Goal: Task Accomplishment & Management: Complete application form

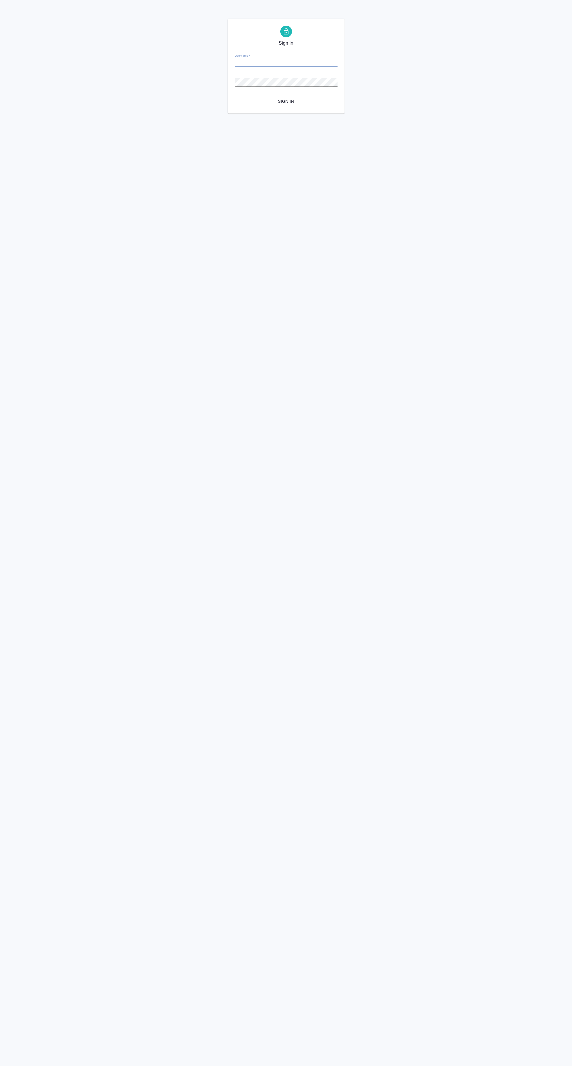
click at [283, 62] on input "Username   *" at bounding box center [286, 62] width 103 height 8
type input "[EMAIL_ADDRESS][DOMAIN_NAME]"
click at [235, 96] on button "Sign in" at bounding box center [286, 101] width 103 height 11
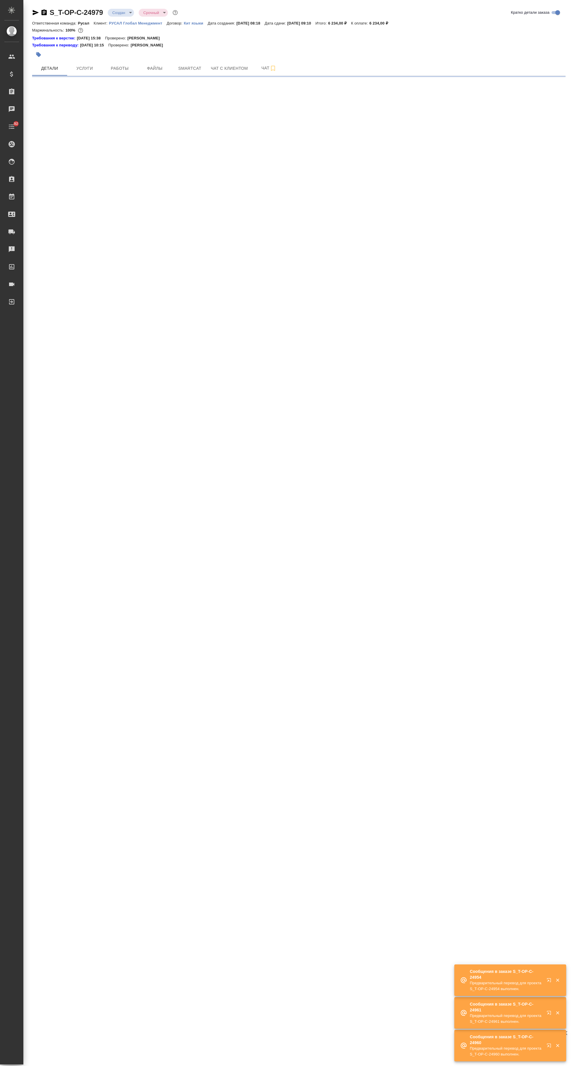
select select "RU"
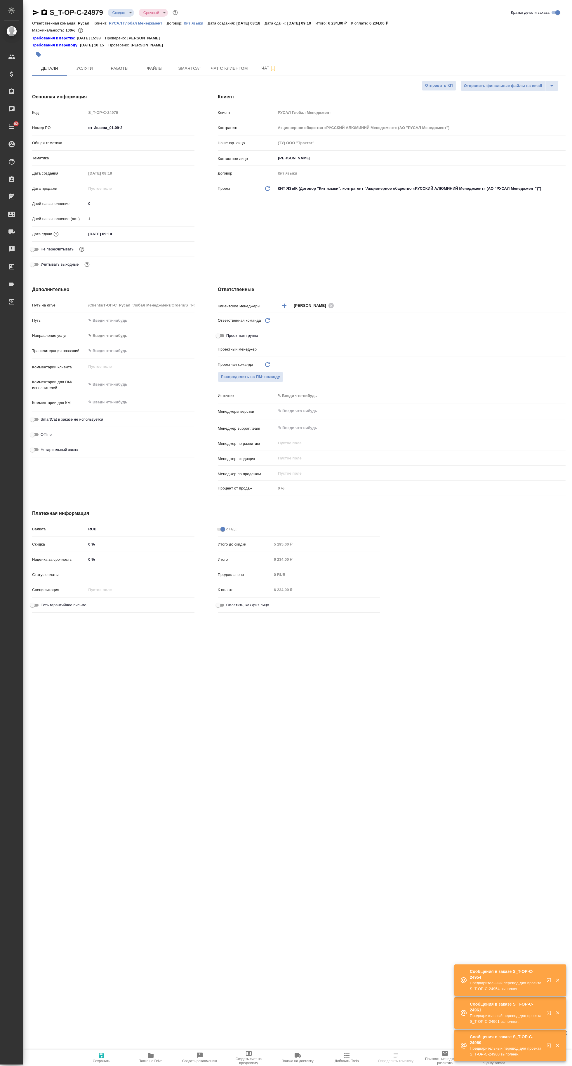
type textarea "x"
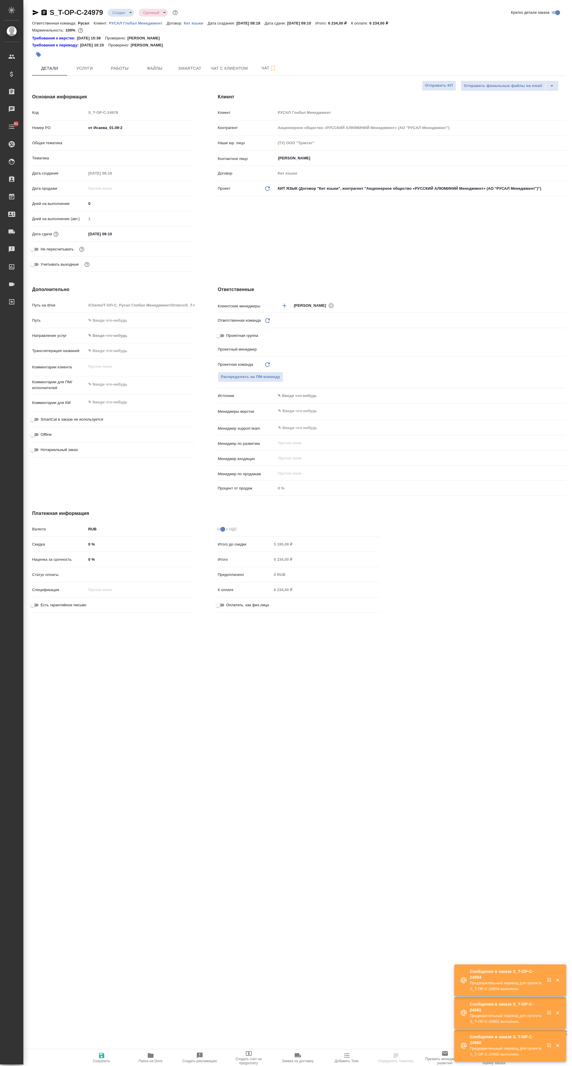
type textarea "x"
type input "Русал"
type textarea "x"
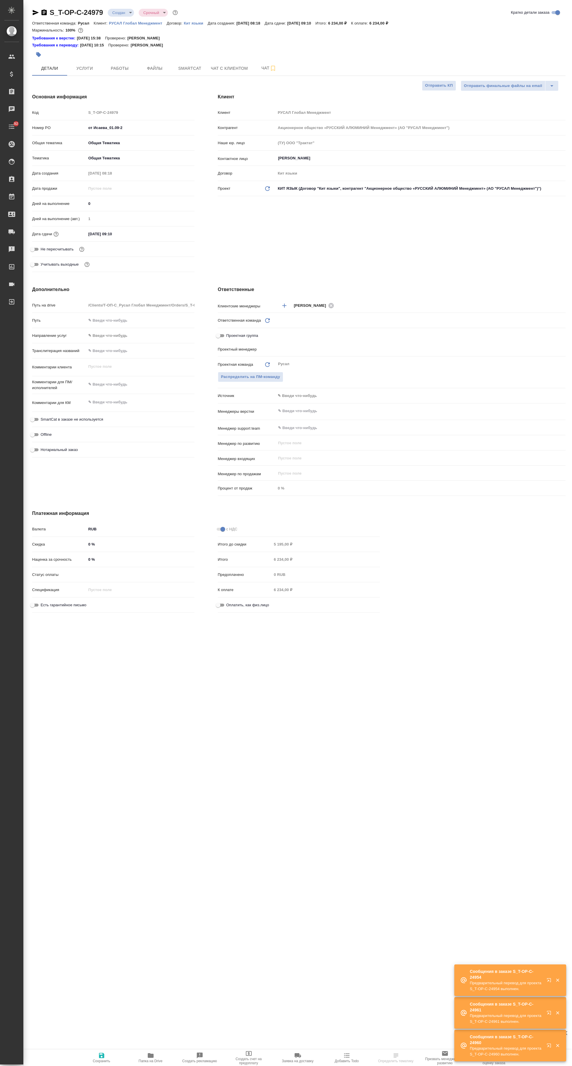
type input "Авдеенко Кирилл"
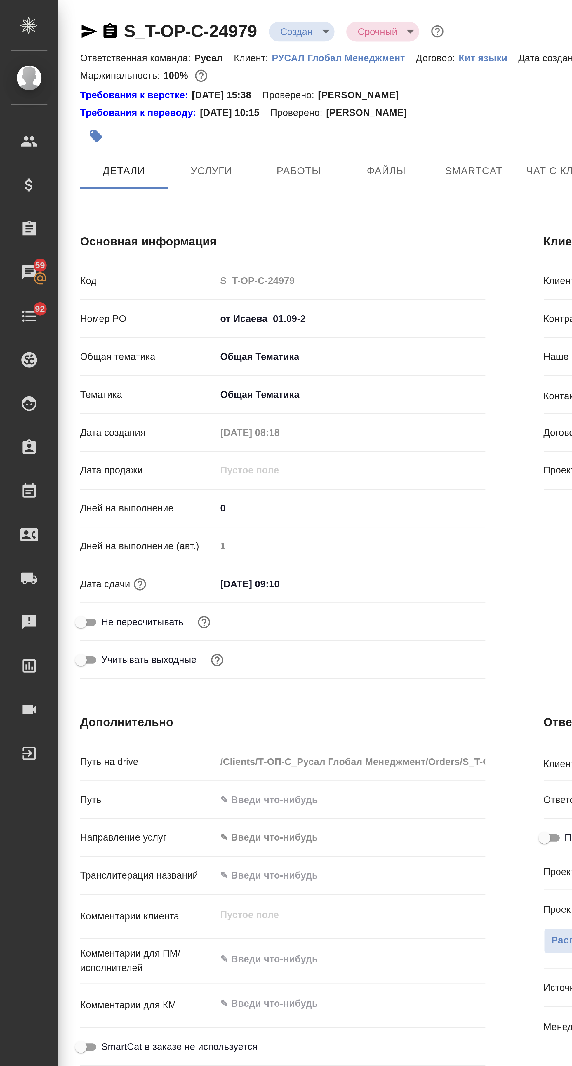
scroll to position [0, 5]
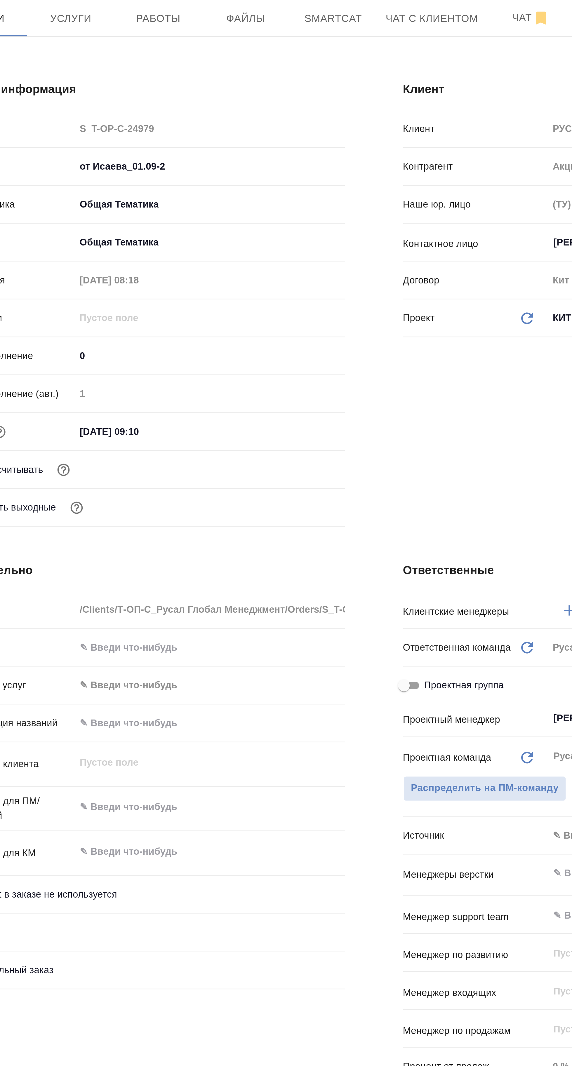
type textarea "x"
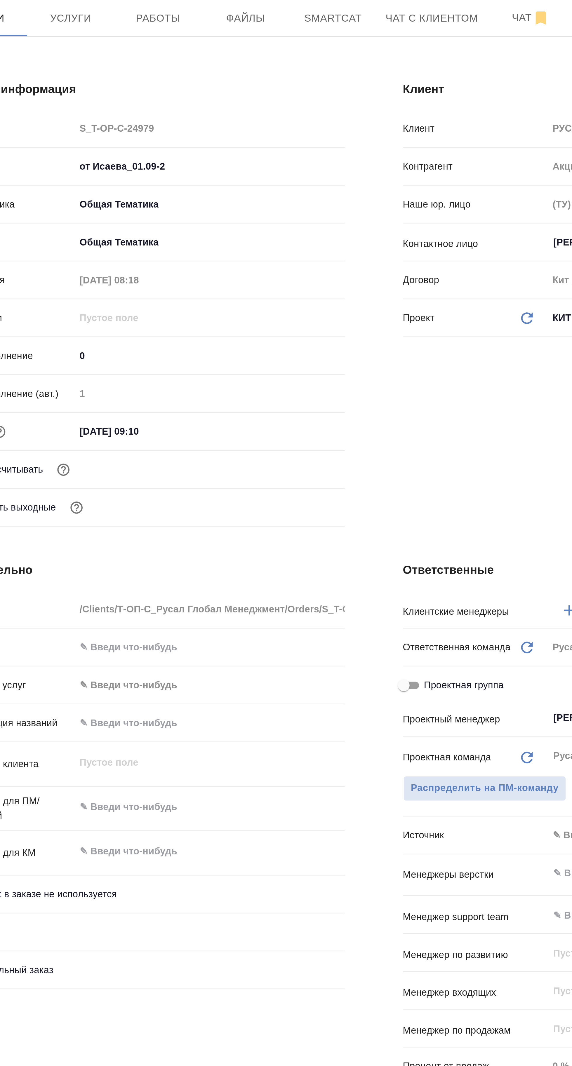
type textarea "x"
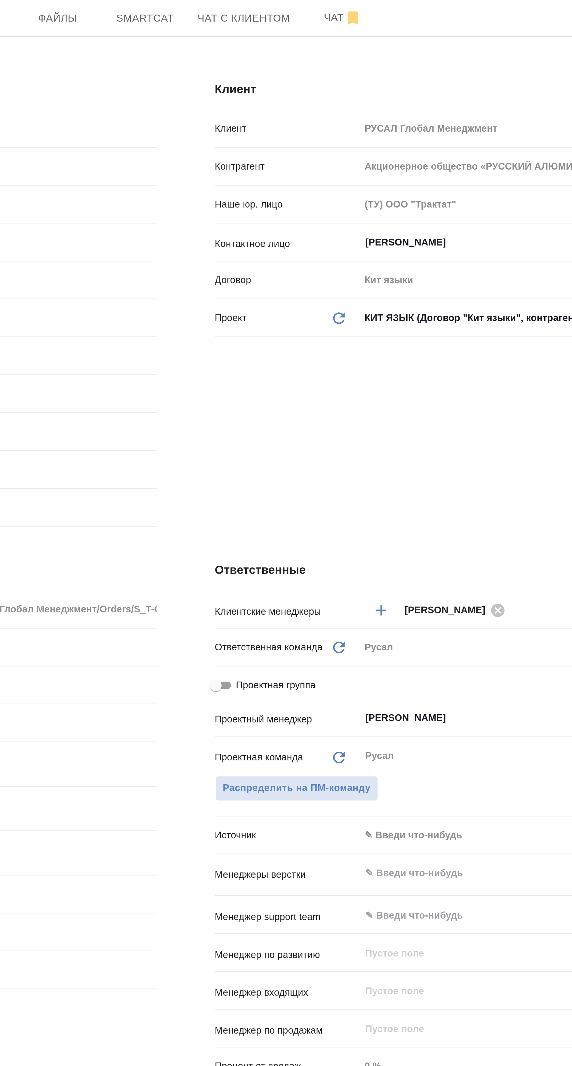
scroll to position [0, 0]
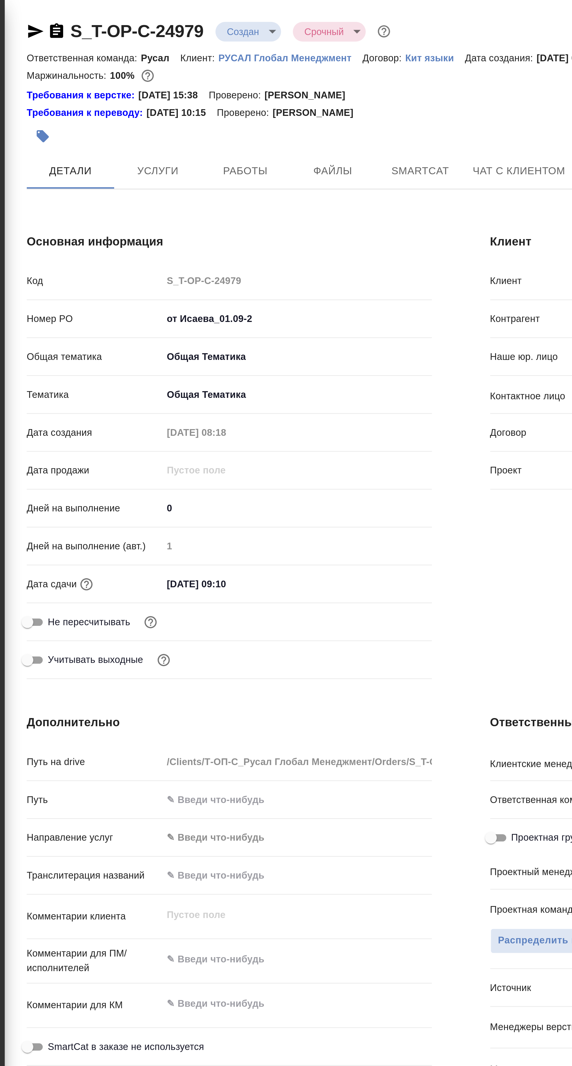
type textarea "x"
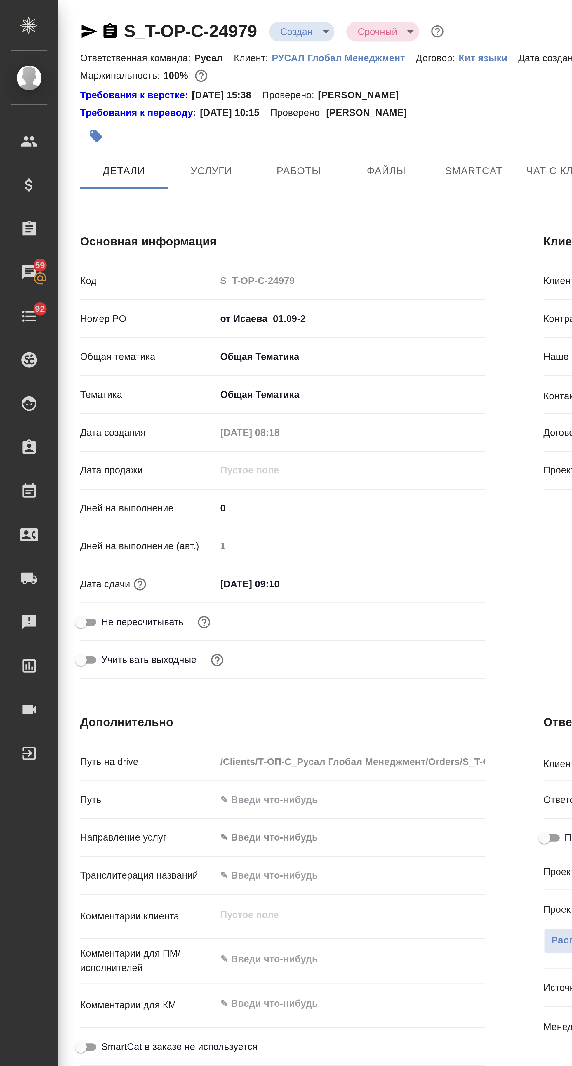
type textarea "x"
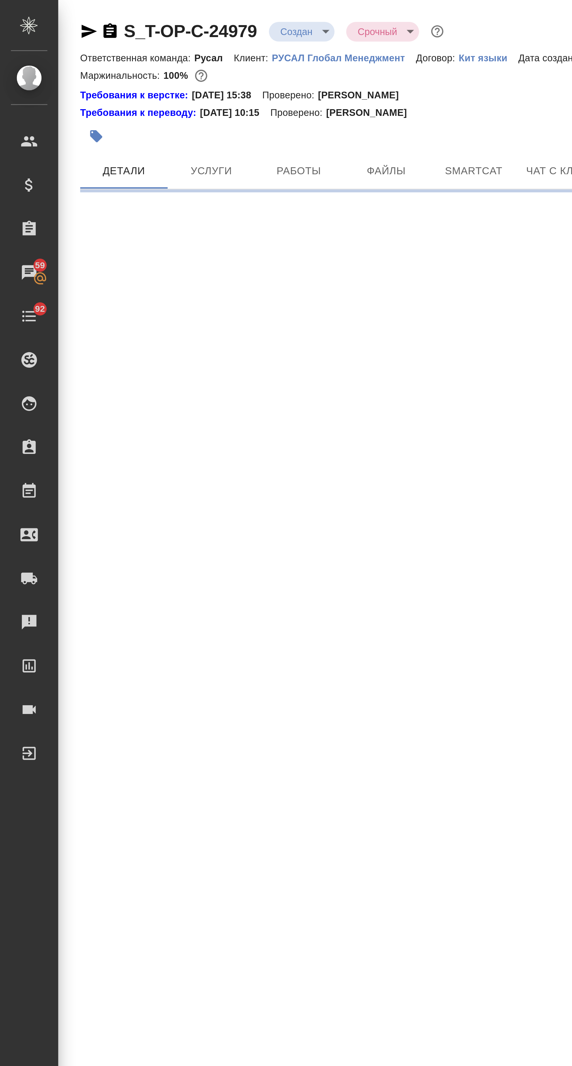
select select "RU"
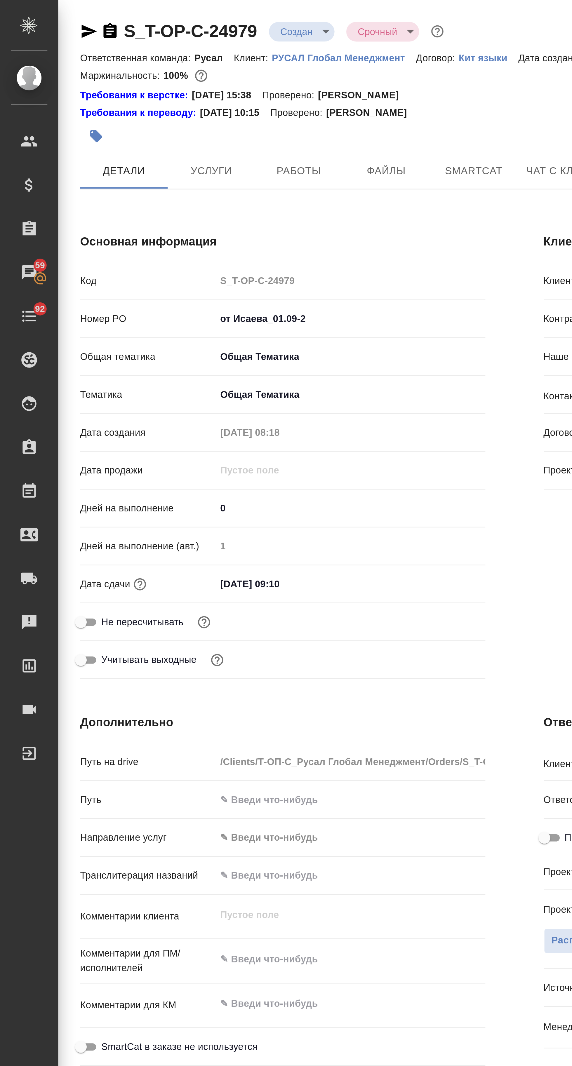
type textarea "x"
click at [123, 12] on body "🙏 .cls-1 fill:#fff; AWATERA Avdeenko Kirill Клиенты Спецификации Заказы 59 Чаты…" at bounding box center [286, 533] width 572 height 1066
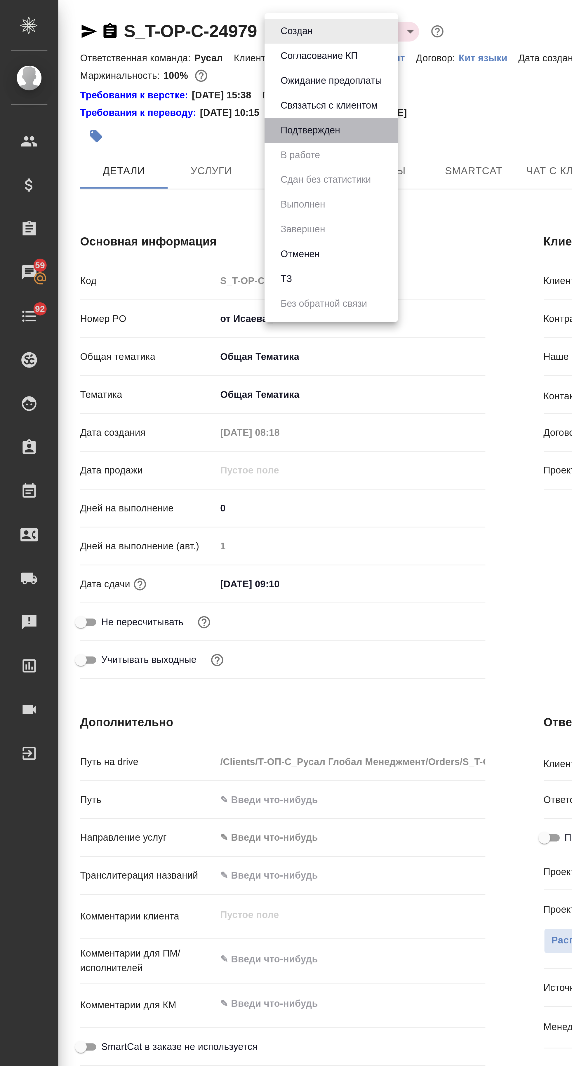
click at [136, 52] on button "Подтвержден" at bounding box center [124, 52] width 27 height 6
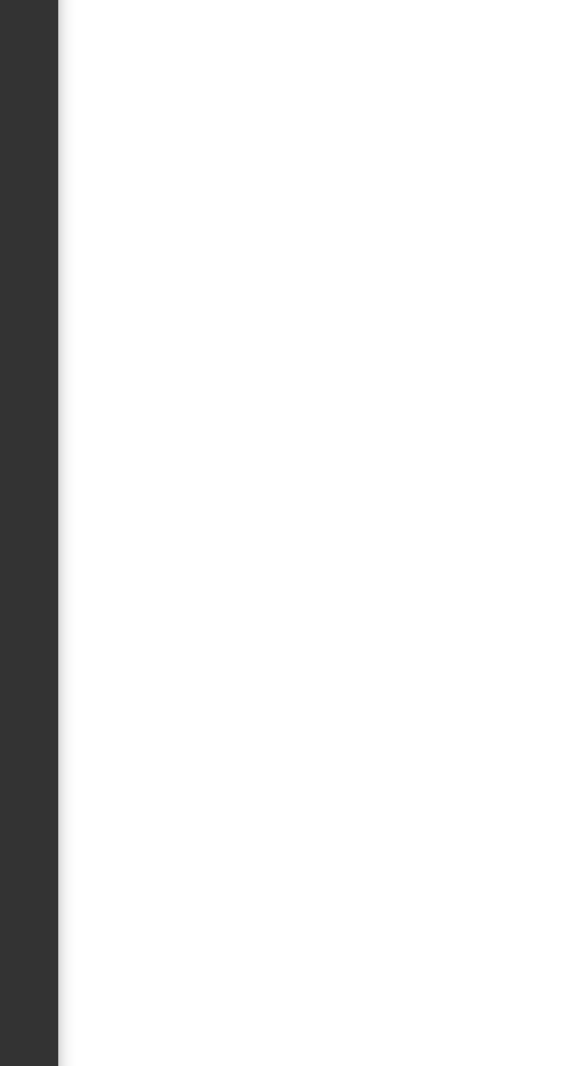
select select "RU"
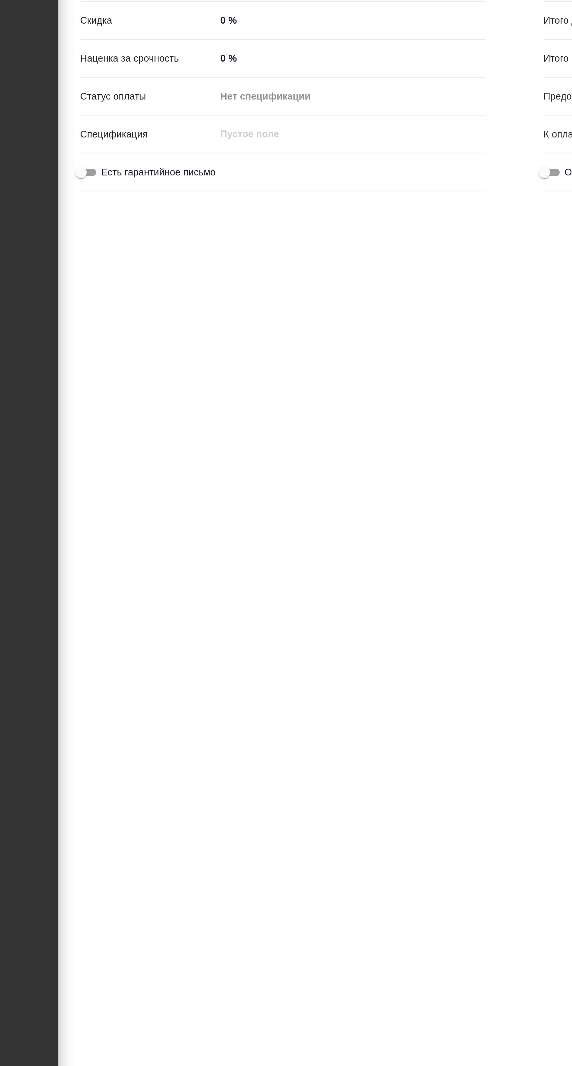
type textarea "x"
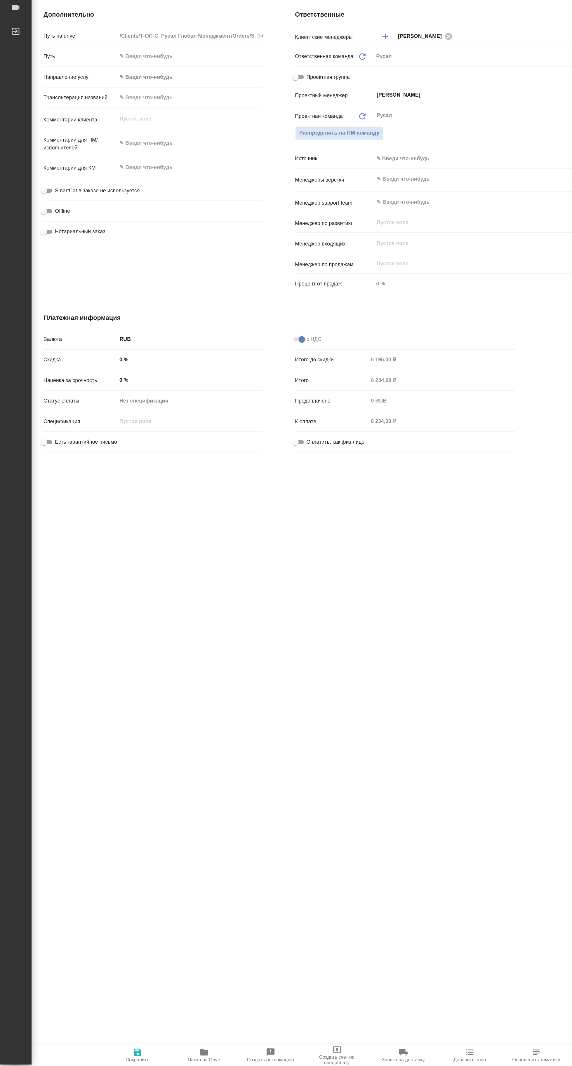
type textarea "x"
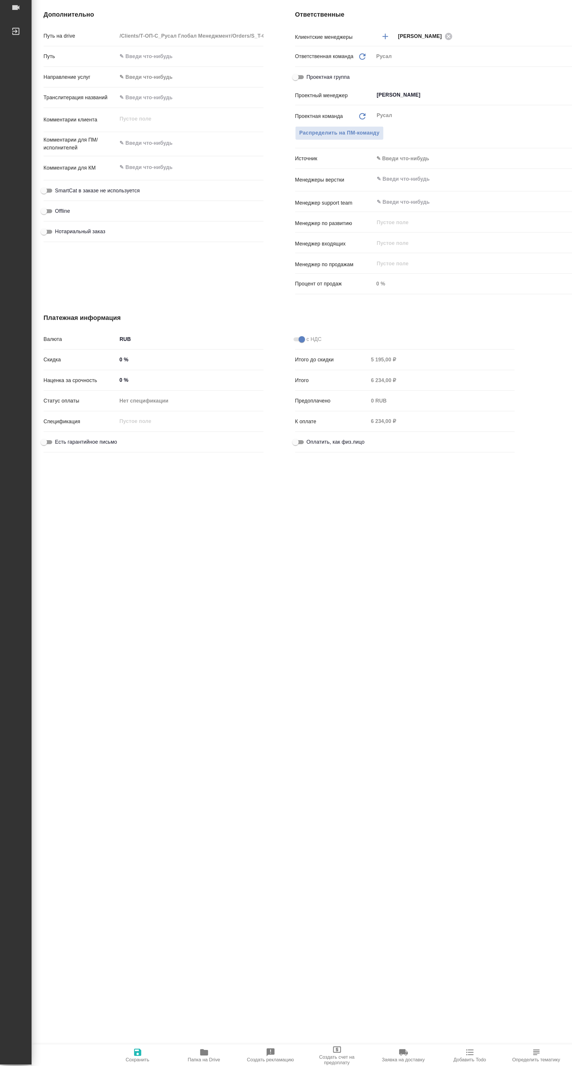
type textarea "x"
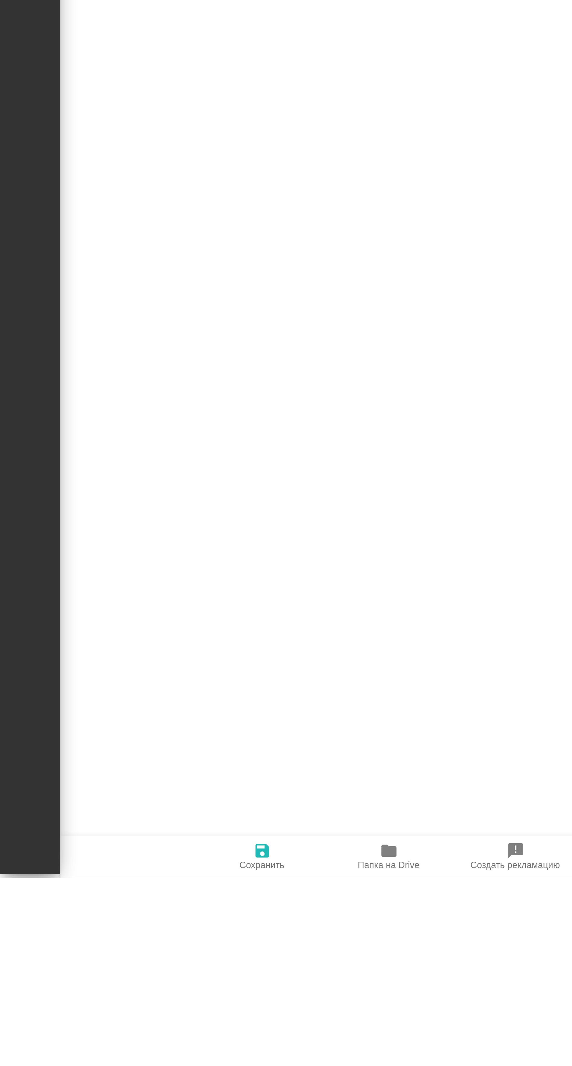
click at [152, 1063] on span "Папка на Drive" at bounding box center [151, 1061] width 24 height 4
type textarea "x"
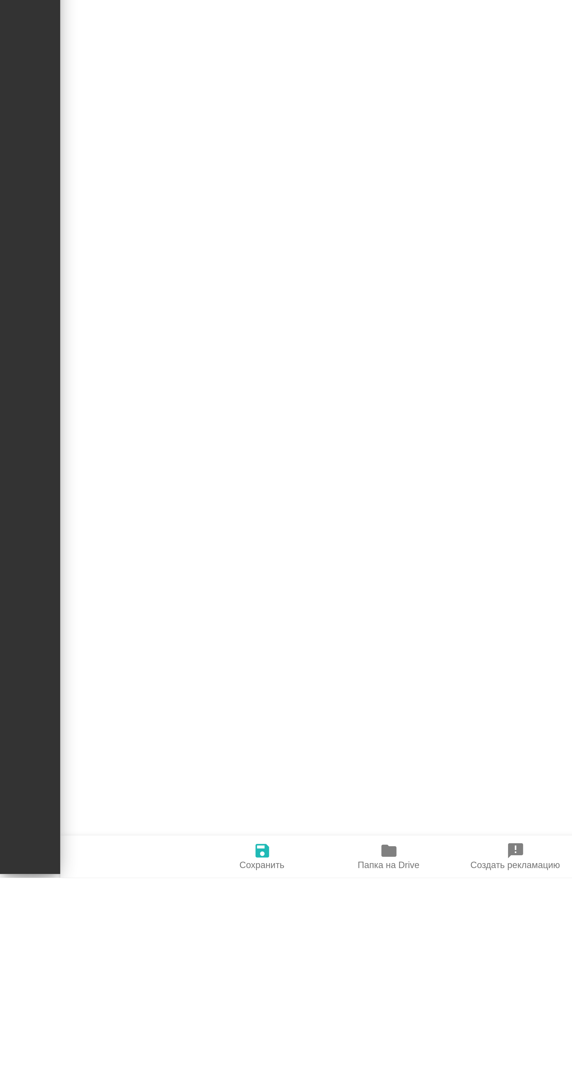
type textarea "x"
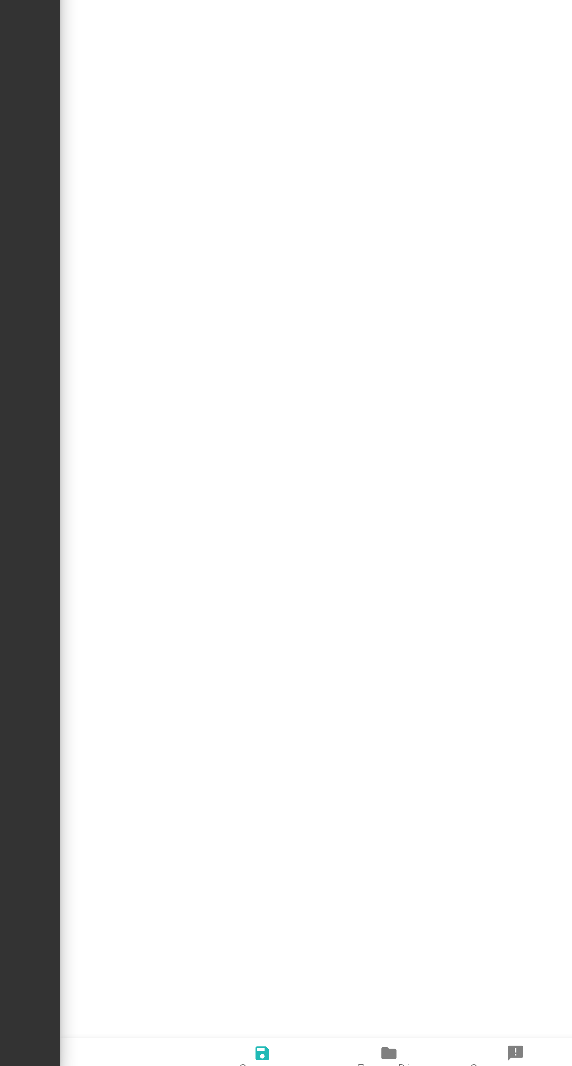
type textarea "x"
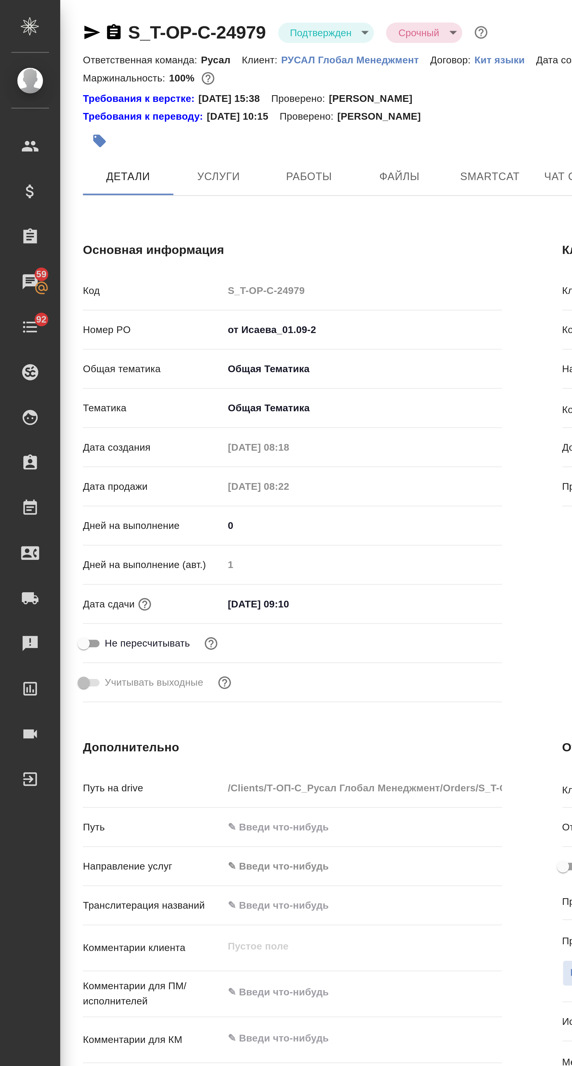
type textarea "x"
